Goal: Task Accomplishment & Management: Manage account settings

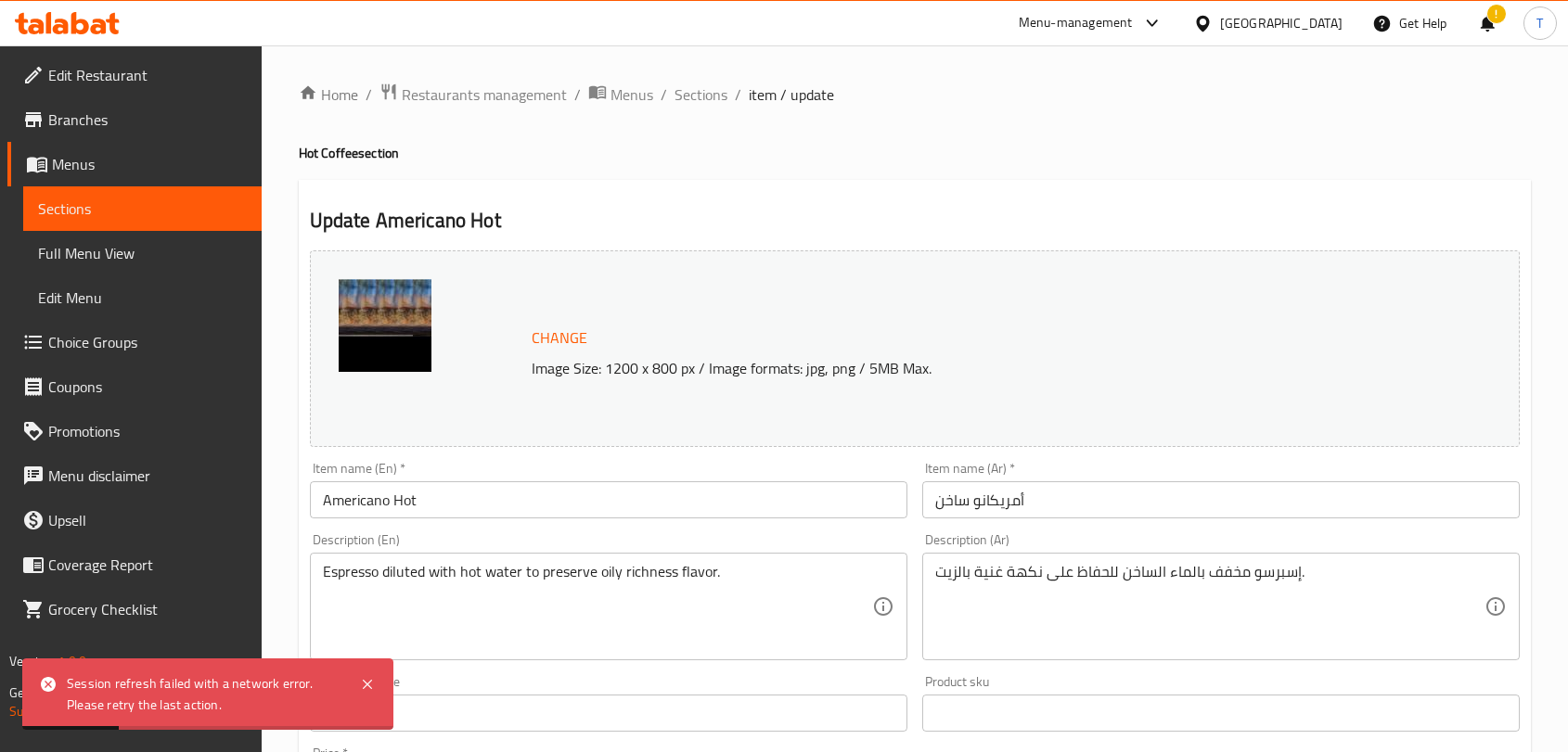
scroll to position [1158, 0]
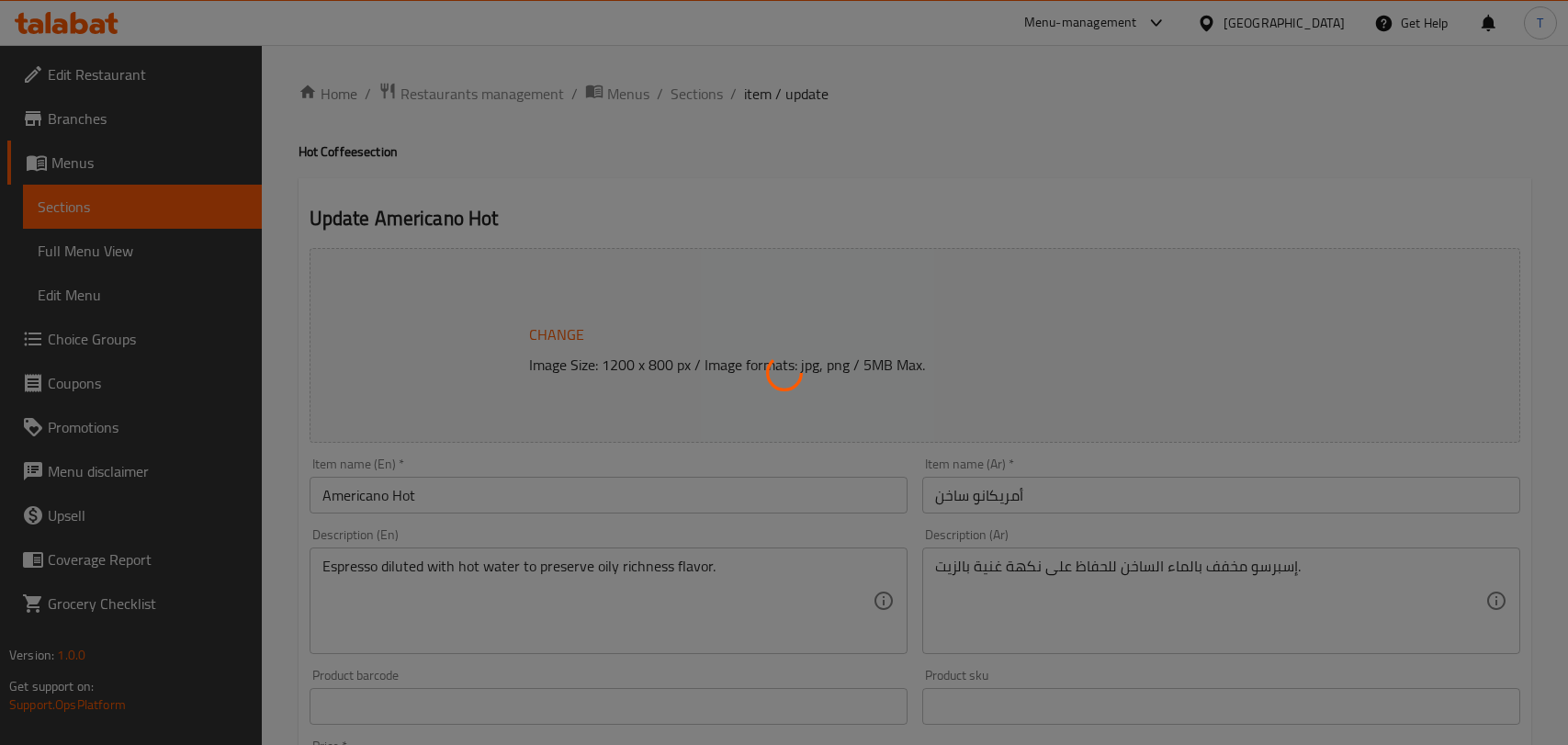
type input "نوع حبوب البن:"
type input "0"
type input "1"
type input "[PERSON_NAME]"
type input "1"
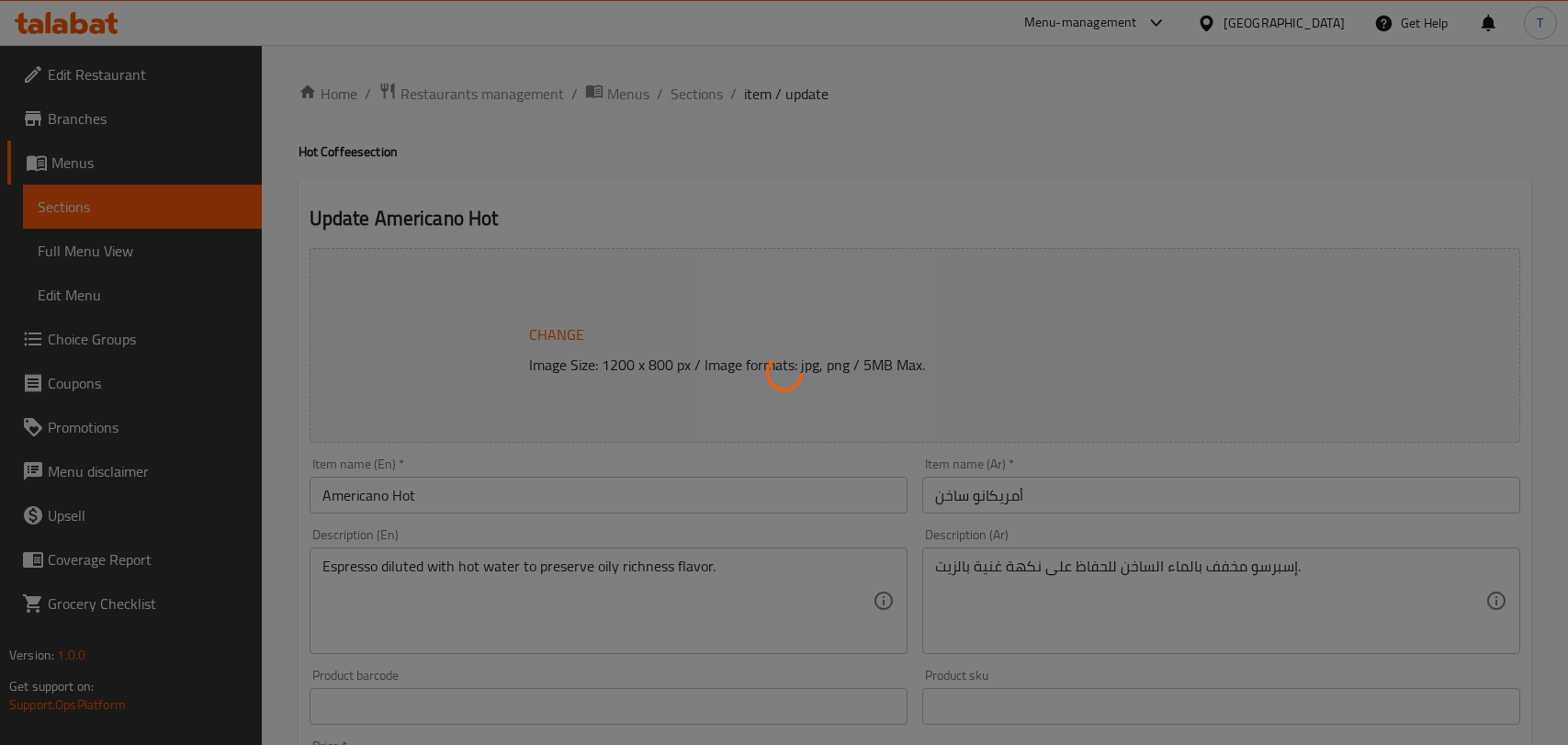
type input "1"
type input "اختيار النكهات"
type input "0"
type input "2"
type input "نوع حبوب البن:"
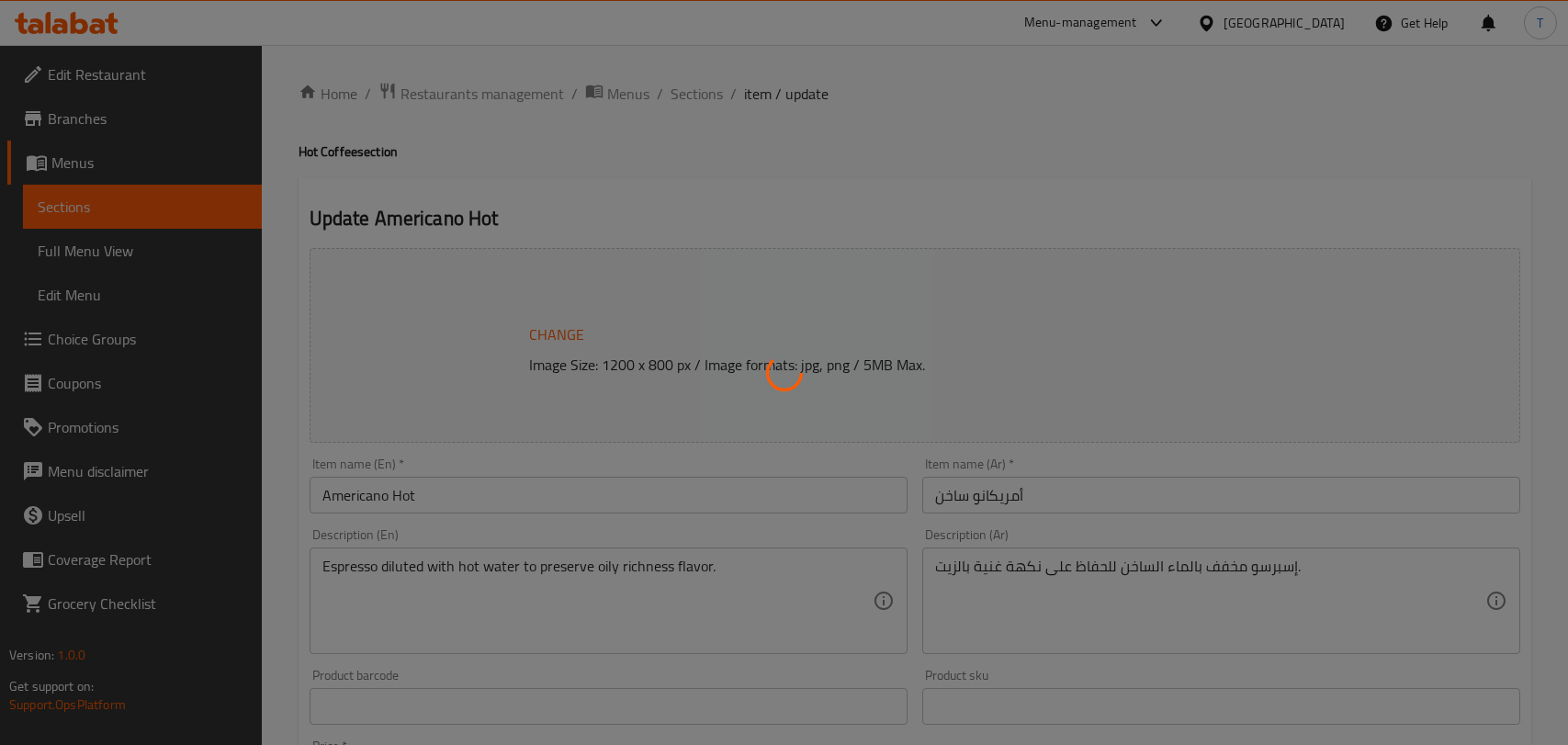
type input "0"
type input "1"
type input "شوت الإسبريسو"
type input "1"
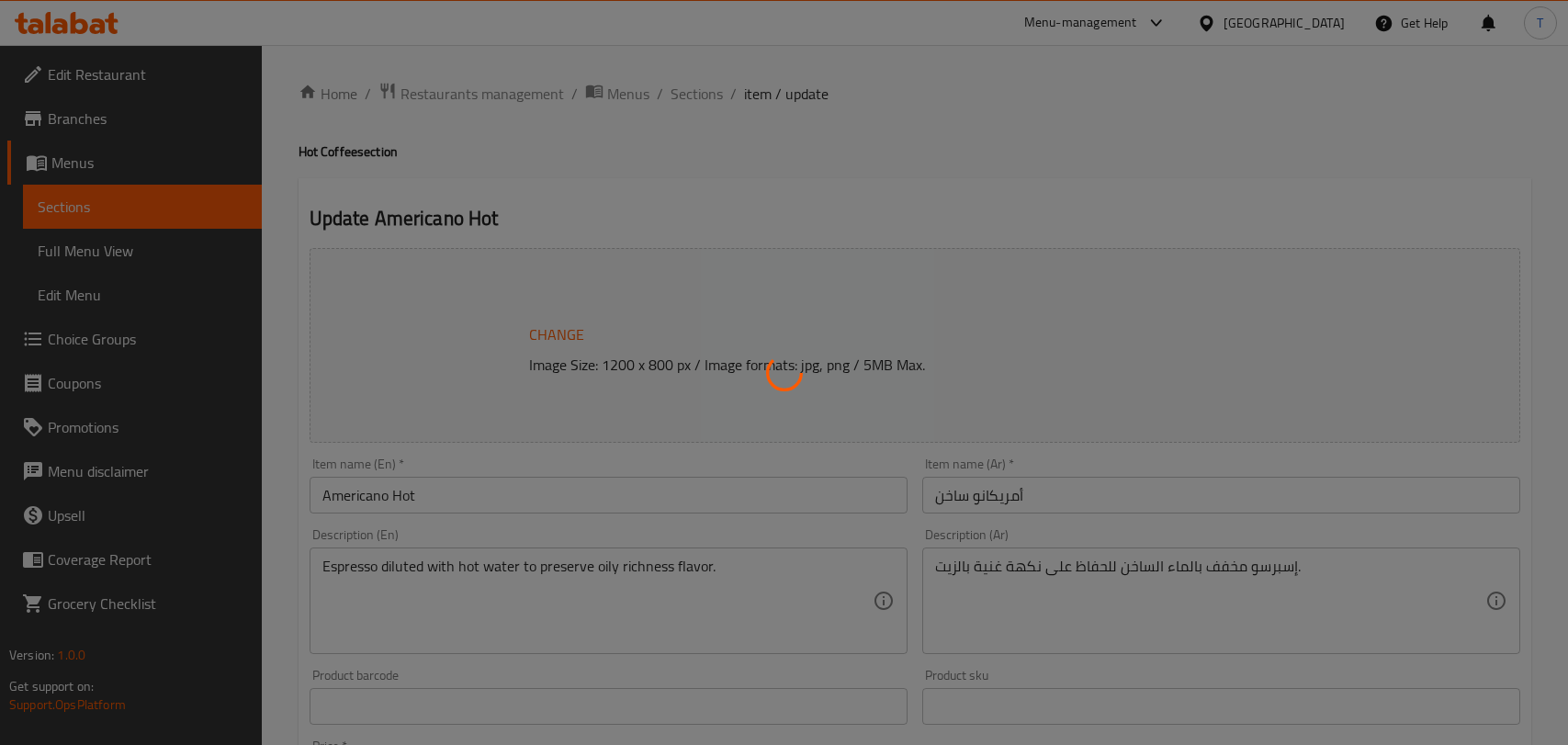
type input "اختيار ديكاف"
type input "0"
type input "1"
type input "اختيار النكهات"
type input "0"
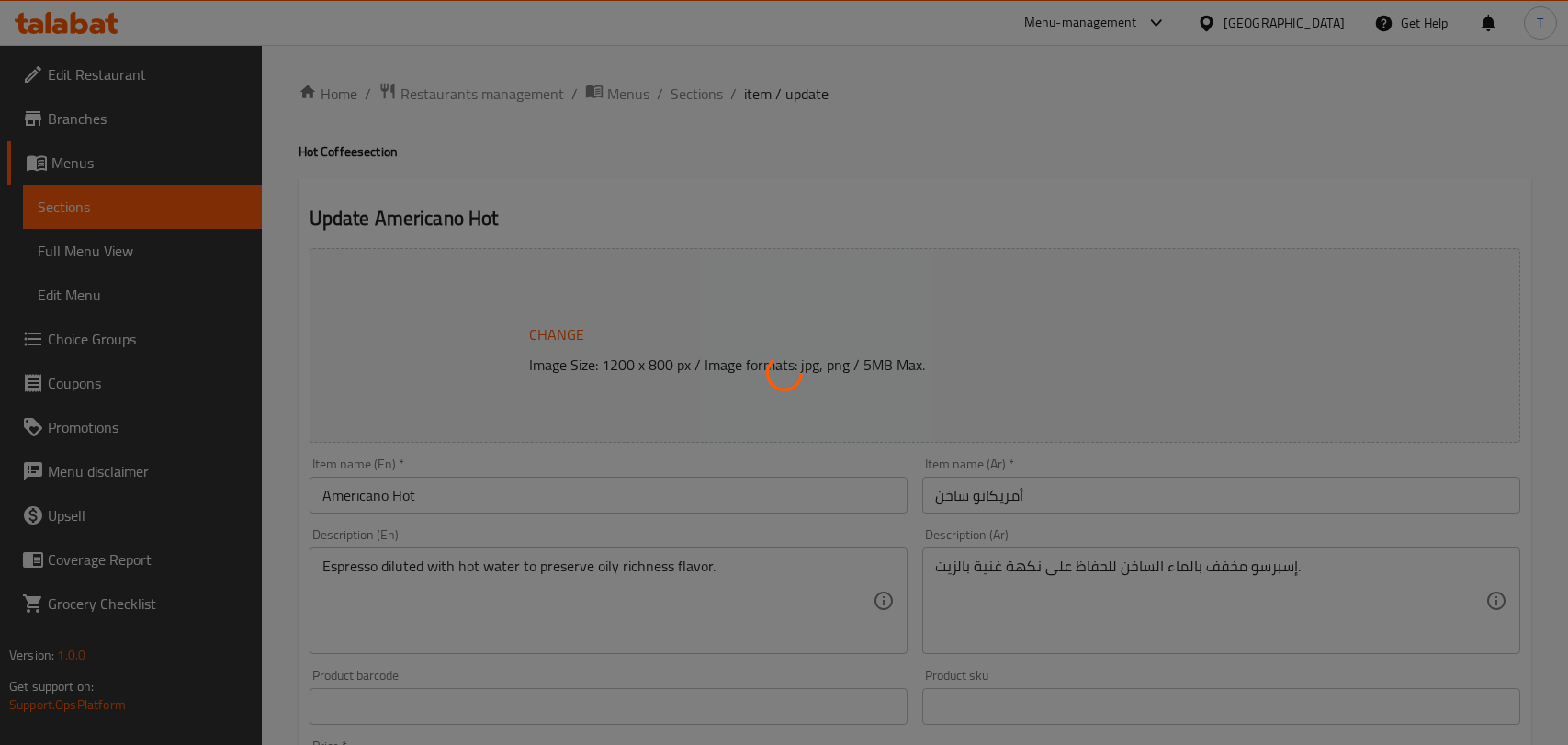
type input "2"
